Goal: Information Seeking & Learning: Learn about a topic

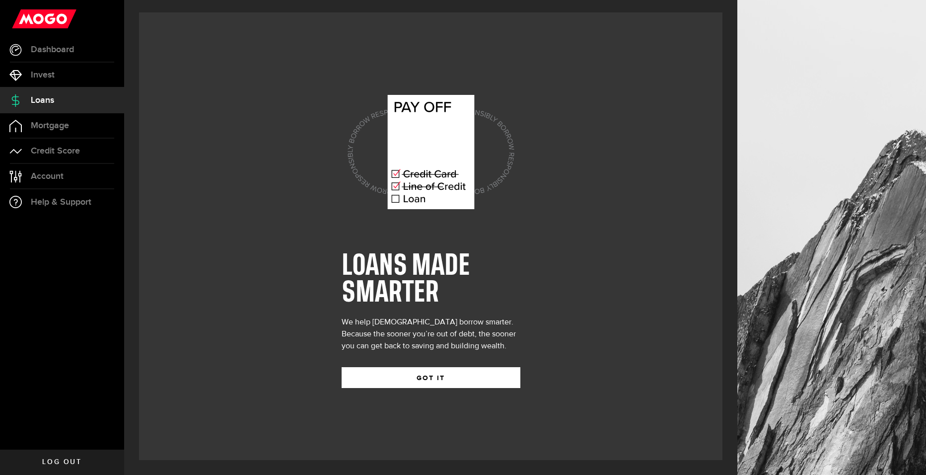
click at [417, 388] on div "LOANS MADE SMARTER We help [DEMOGRAPHIC_DATA] borrow smarter. Because the soone…" at bounding box center [431, 236] width 179 height 333
click at [417, 375] on button "GOT IT" at bounding box center [431, 377] width 179 height 21
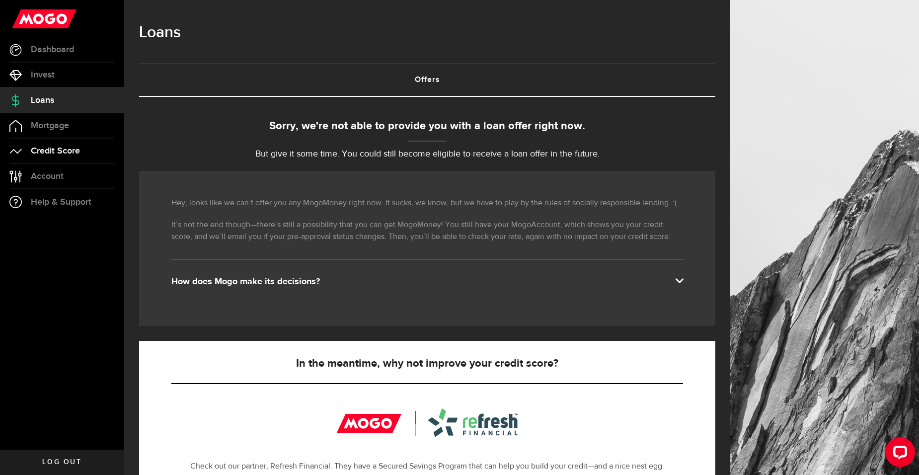
click at [46, 147] on span "Credit Score" at bounding box center [55, 151] width 49 height 9
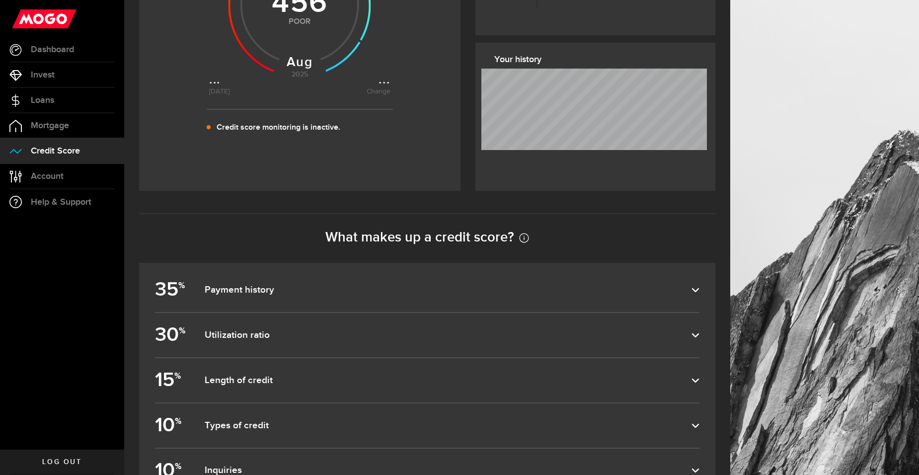
scroll to position [348, 0]
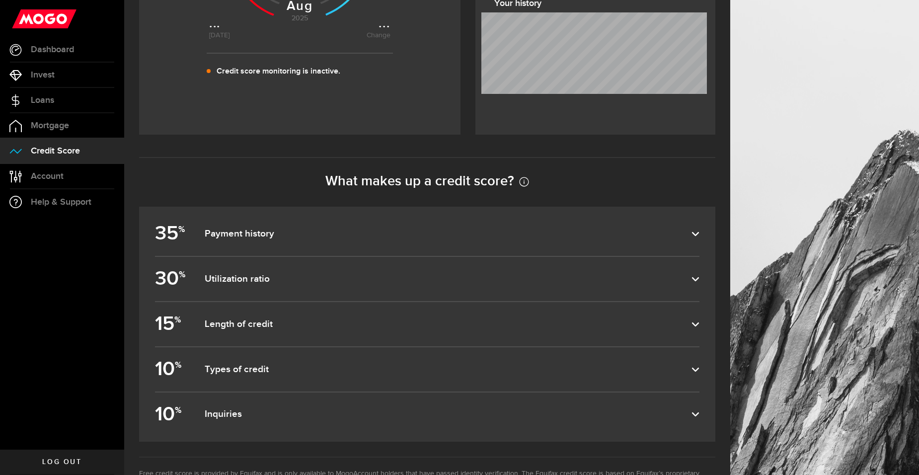
drag, startPoint x: 205, startPoint y: 359, endPoint x: 206, endPoint y: 353, distance: 6.6
click at [205, 359] on label "10 % Types of credit" at bounding box center [427, 369] width 544 height 44
click at [0, 0] on input "10 % Types of credit" at bounding box center [0, 0] width 0 height 0
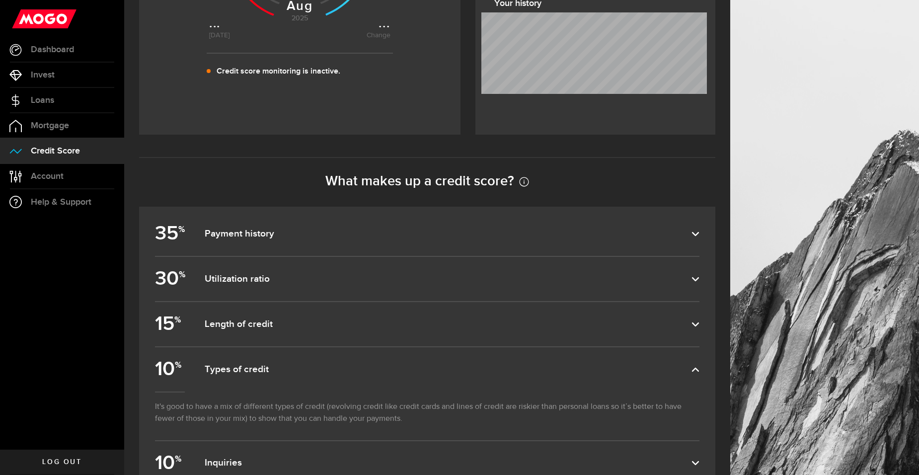
click at [221, 330] on dfn "Length of credit" at bounding box center [448, 324] width 487 height 12
click at [0, 0] on input "15 % Length of credit" at bounding box center [0, 0] width 0 height 0
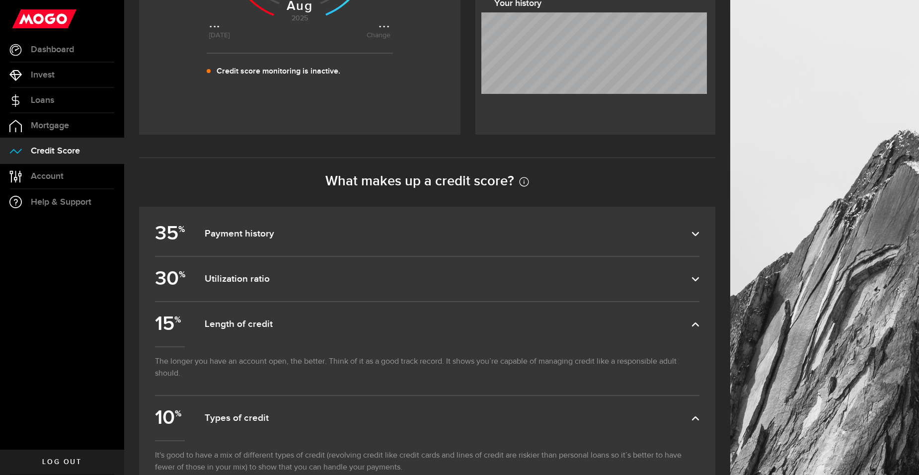
click at [226, 285] on dfn "Utilization ratio" at bounding box center [448, 279] width 487 height 12
click at [0, 0] on input "30 % Utilization ratio" at bounding box center [0, 0] width 0 height 0
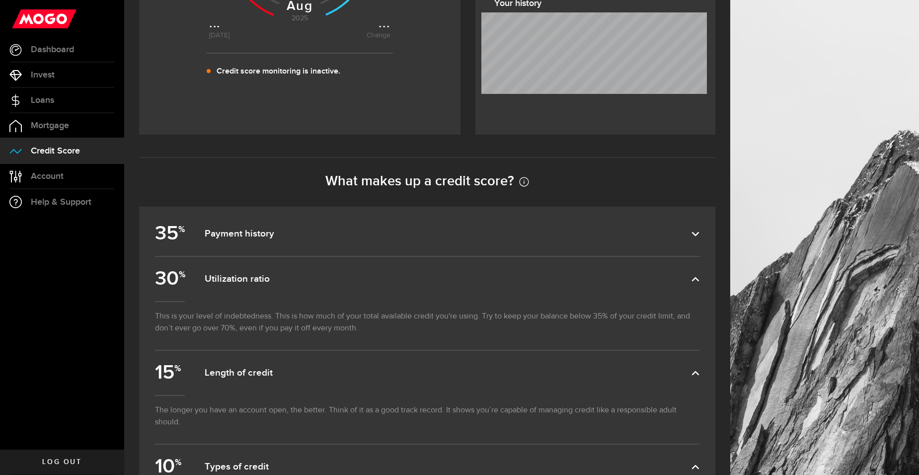
click at [229, 252] on label "35 % Payment history" at bounding box center [427, 234] width 544 height 44
click at [0, 0] on input "35 % Payment history" at bounding box center [0, 0] width 0 height 0
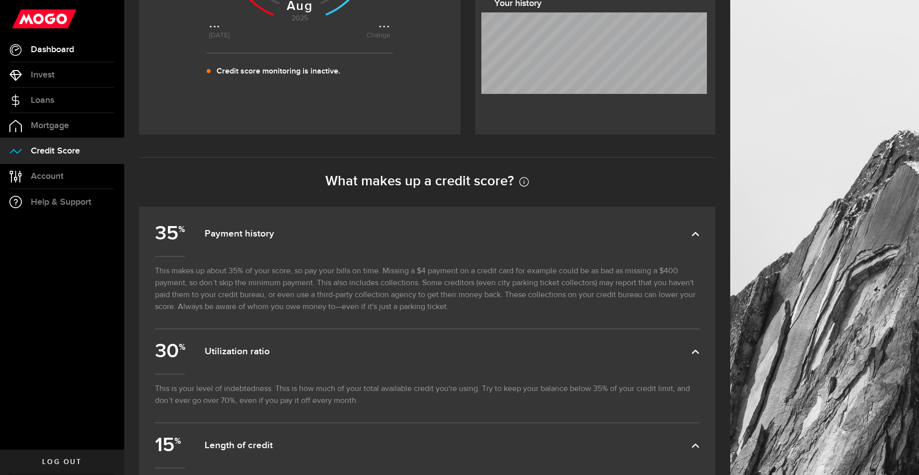
click at [38, 42] on link "Dashboard" at bounding box center [62, 49] width 124 height 25
